Goal: Information Seeking & Learning: Learn about a topic

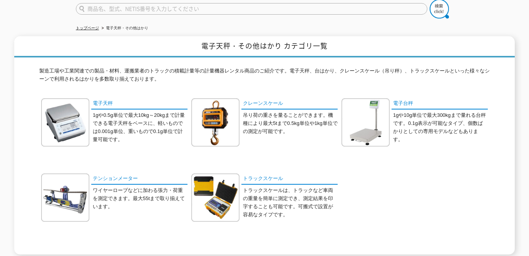
scroll to position [53, 0]
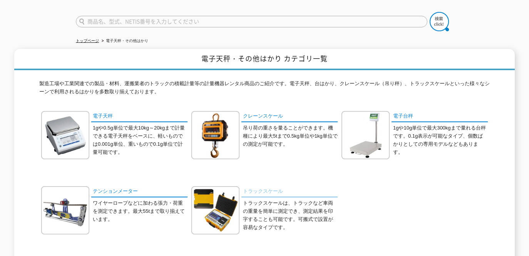
click at [262, 188] on link "トラックスケール" at bounding box center [289, 191] width 96 height 11
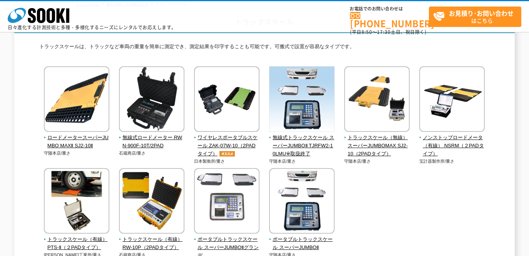
scroll to position [45, 0]
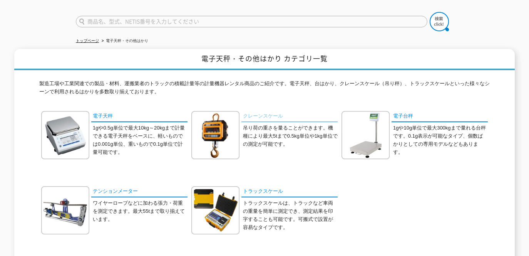
click at [260, 111] on link "クレーンスケール" at bounding box center [289, 116] width 96 height 11
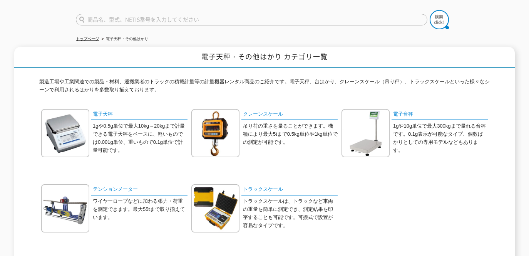
scroll to position [53, 0]
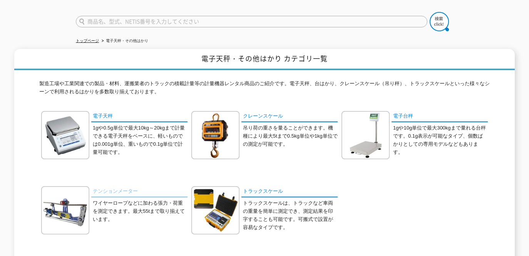
click at [105, 186] on link "テンションメーター" at bounding box center [139, 191] width 96 height 11
